Goal: Check status: Check status

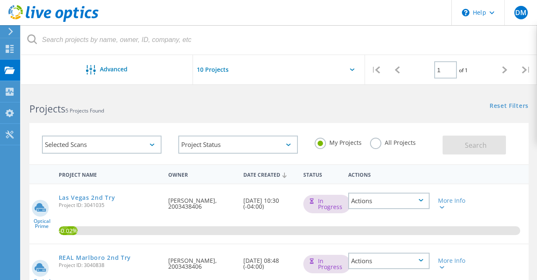
scroll to position [36, 0]
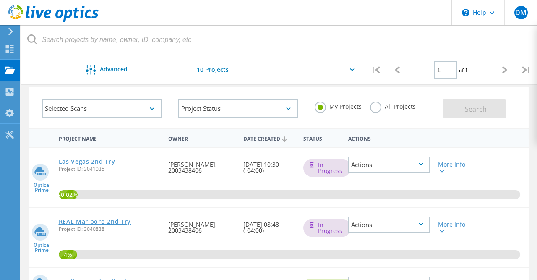
click at [85, 221] on link "REAL Marlboro 2nd Try" at bounding box center [95, 222] width 73 height 6
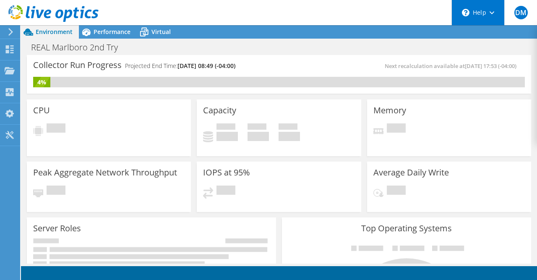
click at [492, 11] on icon at bounding box center [492, 12] width 5 height 3
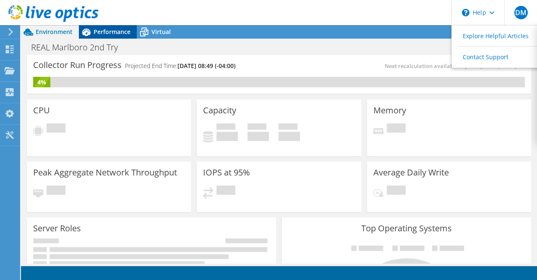
click at [102, 32] on span "Performance" at bounding box center [112, 32] width 37 height 8
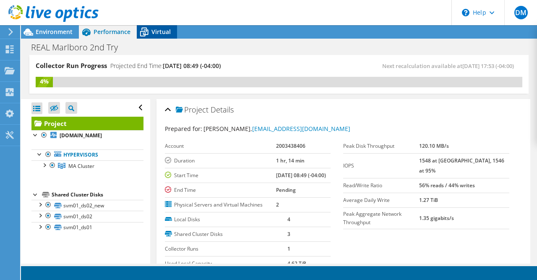
click at [157, 33] on span "Virtual" at bounding box center [161, 32] width 19 height 8
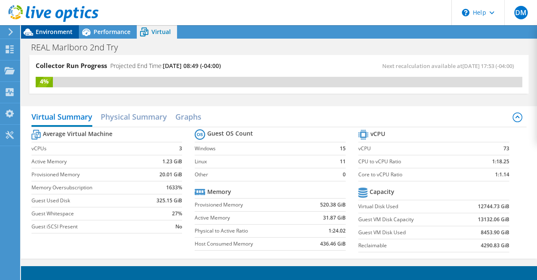
click at [49, 28] on span "Environment" at bounding box center [54, 32] width 37 height 8
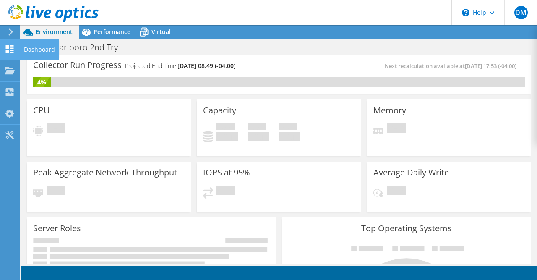
click at [11, 50] on use at bounding box center [10, 49] width 8 height 8
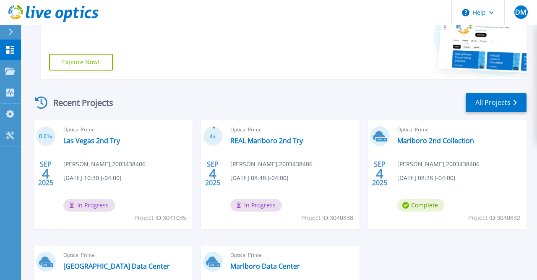
scroll to position [218, 0]
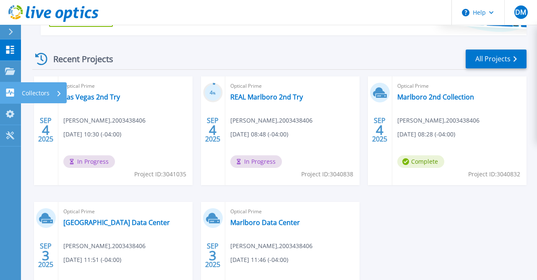
click at [37, 90] on p "Collectors" at bounding box center [36, 93] width 28 height 22
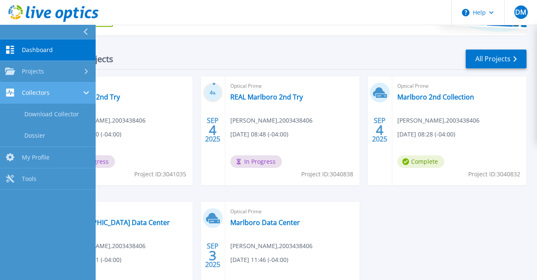
click at [38, 90] on span "Collectors" at bounding box center [36, 93] width 28 height 8
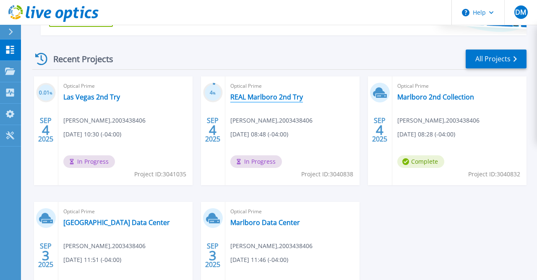
click at [261, 98] on link "REAL Marlboro 2nd Try" at bounding box center [266, 97] width 73 height 8
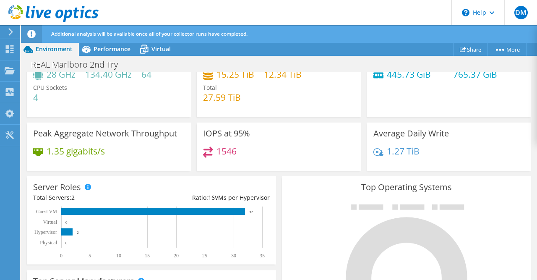
scroll to position [121, 0]
